Goal: Communication & Community: Answer question/provide support

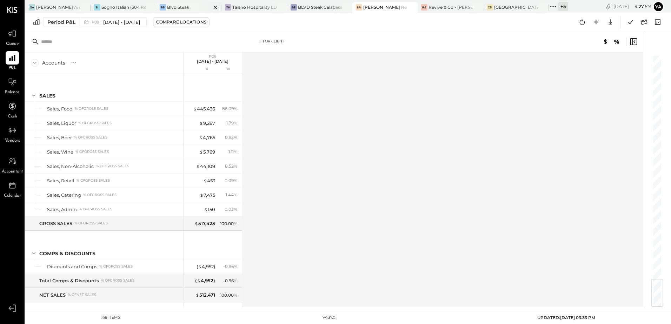
scroll to position [1881, 0]
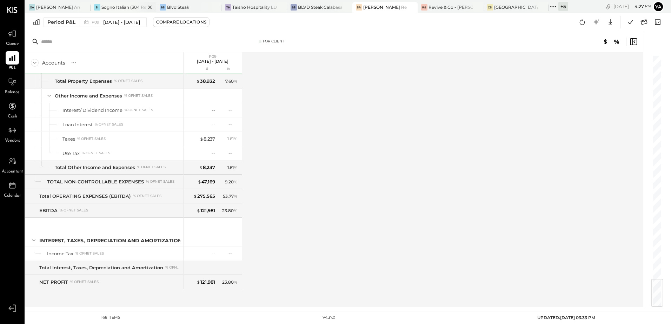
click at [127, 9] on div "Sogno Italian (304 Restaurant)" at bounding box center [123, 7] width 44 height 6
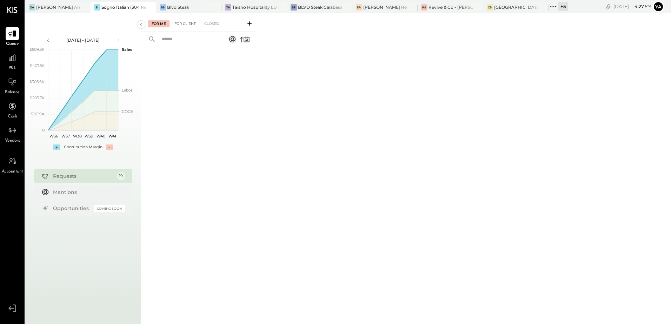
click at [182, 22] on div "For Client" at bounding box center [185, 23] width 28 height 7
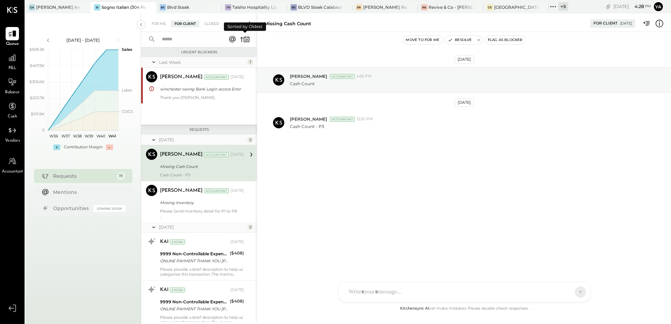
click at [245, 38] on icon at bounding box center [245, 39] width 10 height 10
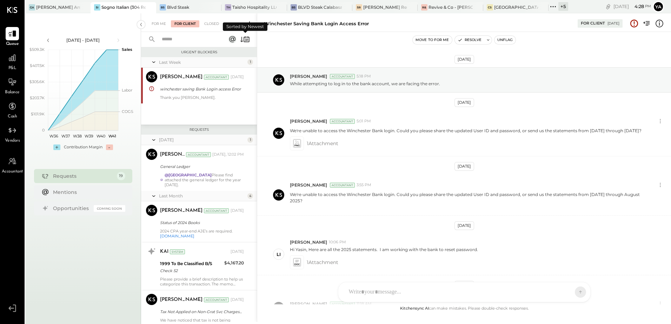
scroll to position [94, 0]
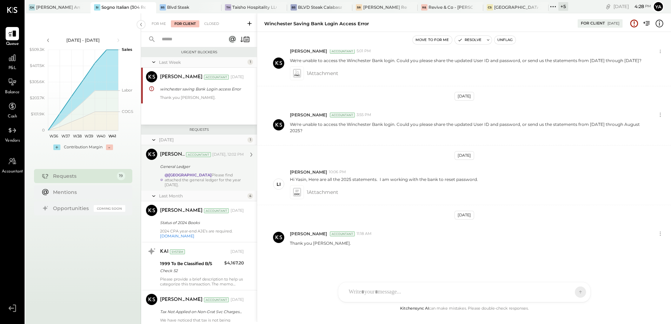
click at [222, 179] on div "@[PERSON_NAME] Please find attached the general ledger for the year [DATE]." at bounding box center [203, 180] width 79 height 15
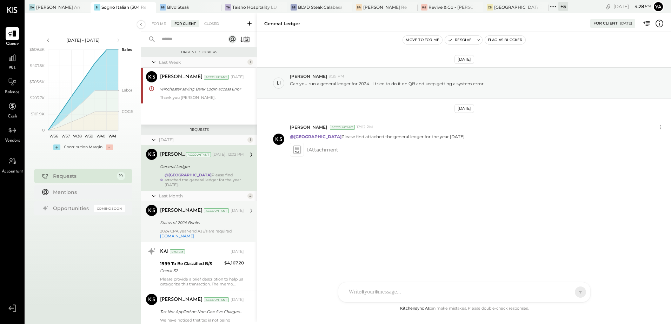
click at [208, 229] on div "2024 CPA year-end AJE’s are required. [DOMAIN_NAME]" at bounding box center [202, 234] width 84 height 10
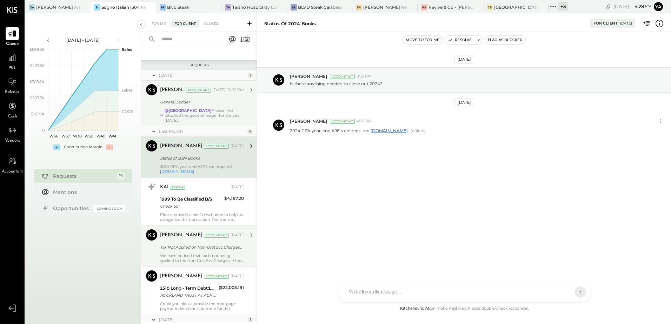
scroll to position [70, 0]
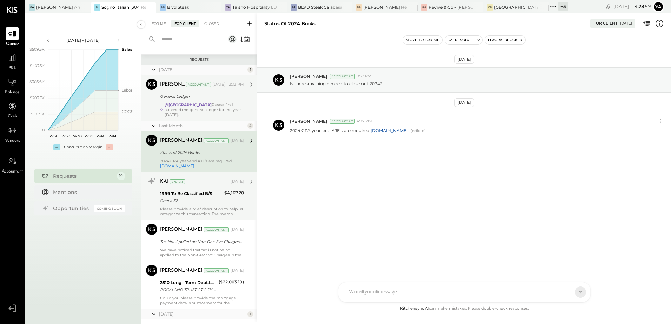
click at [206, 200] on div "1999 To Be Classified B/S Check 52" at bounding box center [191, 196] width 62 height 15
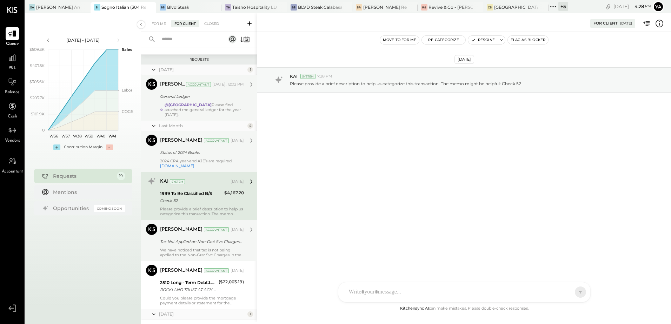
click at [207, 239] on div "Tax Not Applied on Non-Grat Svc Charges in POS" at bounding box center [201, 241] width 82 height 7
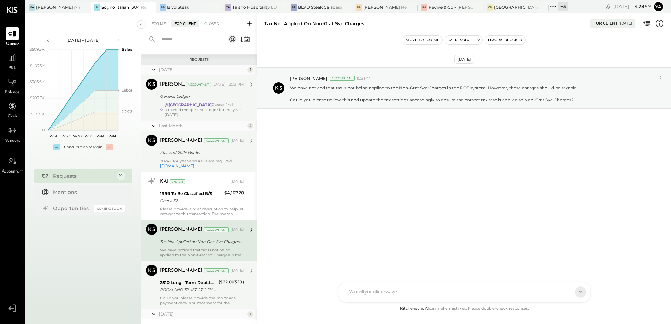
click at [193, 280] on div "2510 Long - Term Debt:LOAN To [PERSON_NAME] Personal (EBSB Mortgage)" at bounding box center [188, 282] width 56 height 7
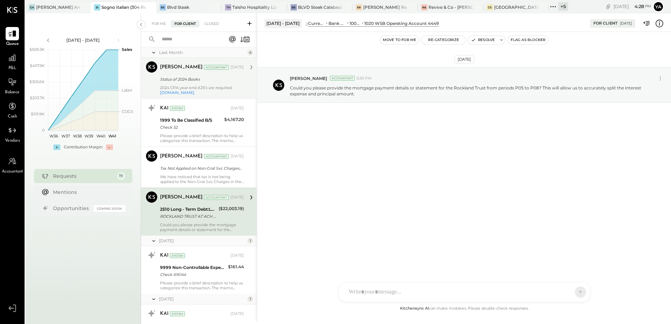
scroll to position [140, 0]
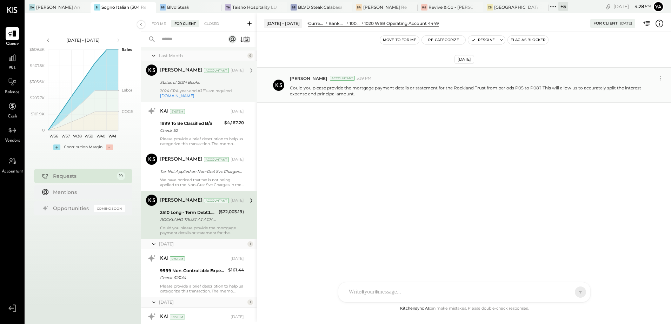
drag, startPoint x: 366, startPoint y: 95, endPoint x: 291, endPoint y: 90, distance: 75.2
click at [291, 90] on p "Could you please provide the mortgage payment details or statement for the Rock…" at bounding box center [468, 91] width 357 height 12
click at [344, 109] on div "[DATE] [PERSON_NAME] Accountant 5:39 PM Could you please provide the mortgage p…" at bounding box center [463, 102] width 413 height 106
drag, startPoint x: 357, startPoint y: 96, endPoint x: 287, endPoint y: 89, distance: 70.1
click at [287, 89] on div "[PERSON_NAME] Accountant 5:39 PM Could you please provide the mortgage payment …" at bounding box center [463, 84] width 413 height 35
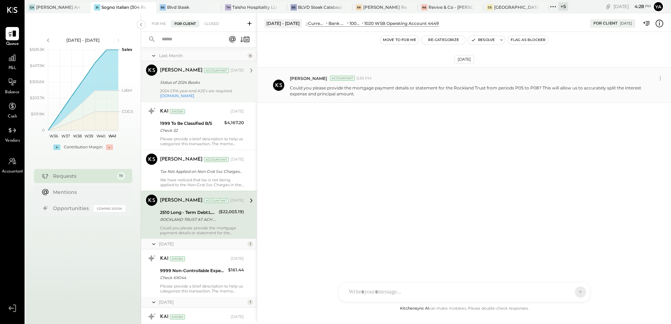
copy p "Could you please provide the mortgage payment details or statement for the Rock…"
click at [378, 291] on div at bounding box center [457, 291] width 225 height 15
paste div
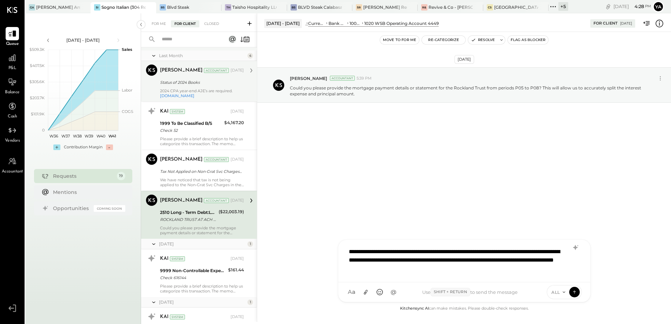
click at [470, 258] on div "**********" at bounding box center [464, 260] width 238 height 32
click at [495, 267] on div "**********" at bounding box center [464, 260] width 238 height 32
click at [571, 289] on icon at bounding box center [574, 291] width 6 height 7
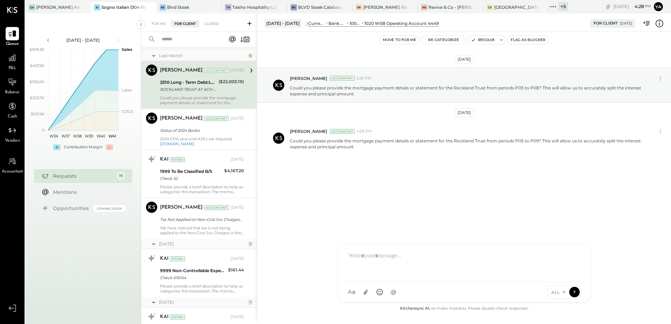
scroll to position [37, 0]
